Goal: Task Accomplishment & Management: Use online tool/utility

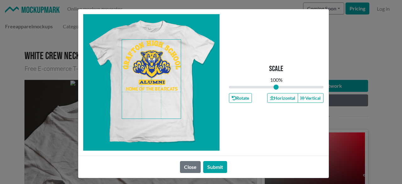
click at [160, 74] on span at bounding box center [151, 79] width 59 height 79
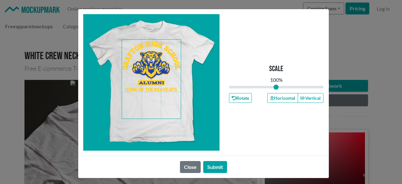
click at [159, 75] on span at bounding box center [151, 79] width 59 height 79
click at [283, 100] on button "Horizontal" at bounding box center [282, 98] width 31 height 10
click at [282, 100] on button "Horizontal" at bounding box center [282, 98] width 31 height 10
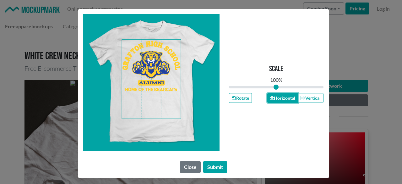
click at [282, 100] on button "Horizontal" at bounding box center [282, 98] width 31 height 10
click at [216, 163] on button "Submit" at bounding box center [215, 167] width 24 height 12
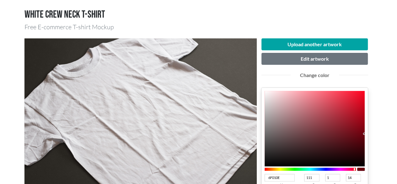
scroll to position [63, 0]
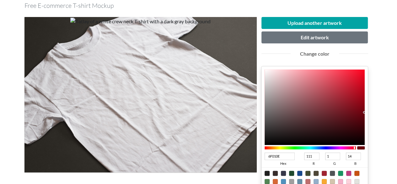
drag, startPoint x: 286, startPoint y: 158, endPoint x: 205, endPoint y: 143, distance: 81.9
click at [205, 143] on div "Upload another artwork Edit artwork Change color 6F010E hex 111 r 1 g 14 b 100 …" at bounding box center [198, 143] width 348 height 263
type input "072"
type input "0"
type input "119"
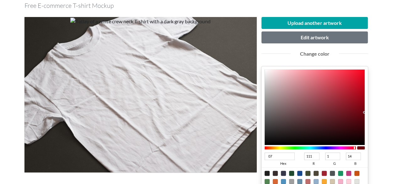
type input "34"
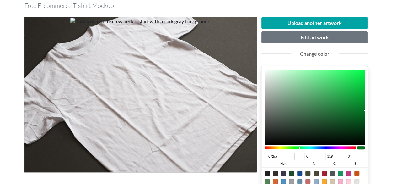
type input "072c97"
type input "7"
type input "44"
type input "151"
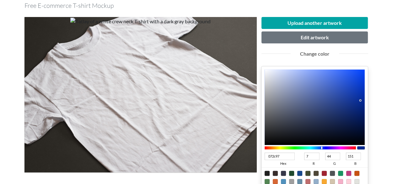
scroll to position [188, 0]
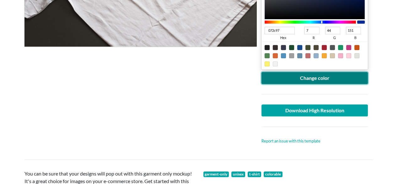
type input "072C97"
click at [311, 77] on button "Change color" at bounding box center [314, 78] width 107 height 12
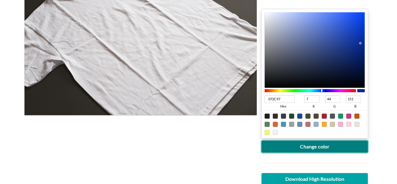
scroll to position [126, 0]
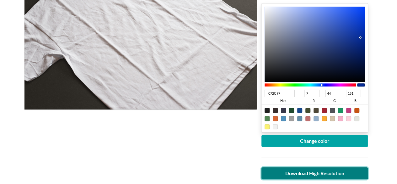
click at [313, 169] on link "Download High Resolution" at bounding box center [314, 173] width 107 height 12
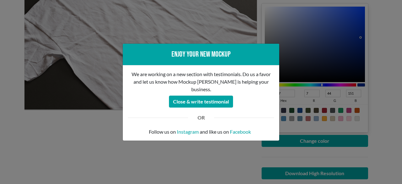
drag, startPoint x: 204, startPoint y: 159, endPoint x: 207, endPoint y: 153, distance: 6.2
click at [205, 157] on div "Enjoy your new mockup We are working on a new section with testimonials. Do us …" at bounding box center [201, 92] width 402 height 184
